Goal: Information Seeking & Learning: Learn about a topic

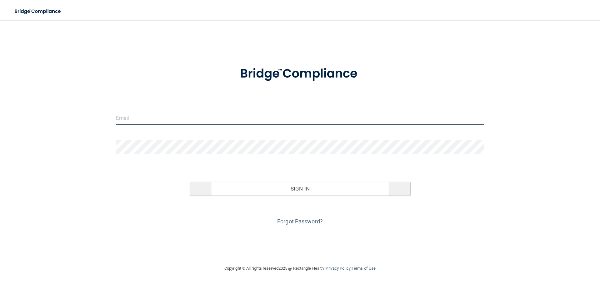
type input "[EMAIL_ADDRESS][DOMAIN_NAME]"
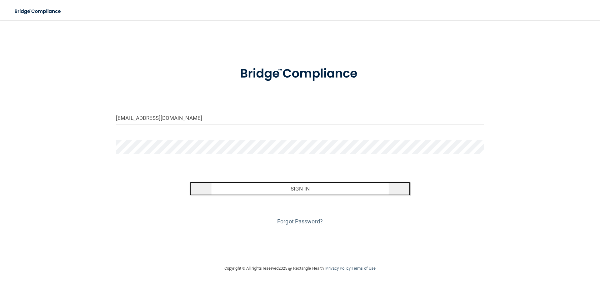
click at [259, 188] on button "Sign In" at bounding box center [300, 189] width 221 height 14
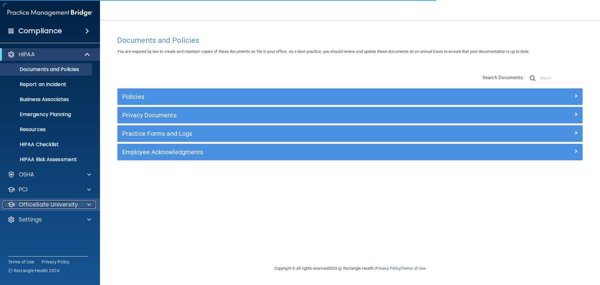
click at [86, 206] on div at bounding box center [88, 205] width 16 height 8
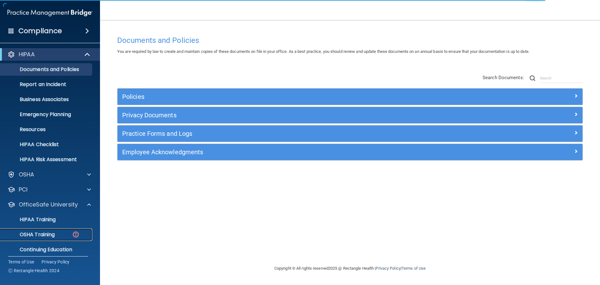
click at [49, 233] on p "OSHA Training" at bounding box center [29, 234] width 51 height 6
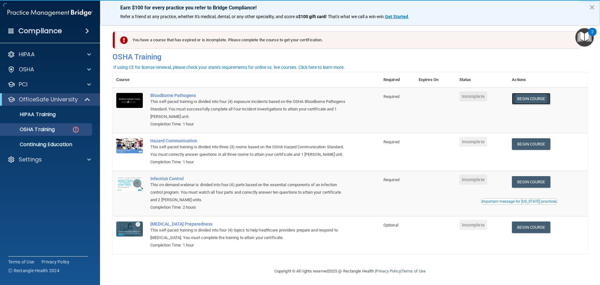
click at [532, 102] on link "Begin Course" at bounding box center [531, 99] width 38 height 12
